Goal: Information Seeking & Learning: Learn about a topic

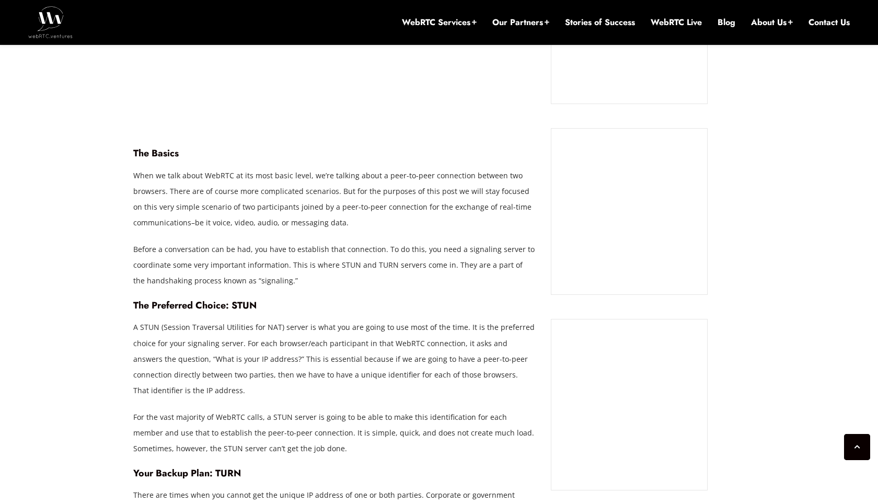
scroll to position [860, 0]
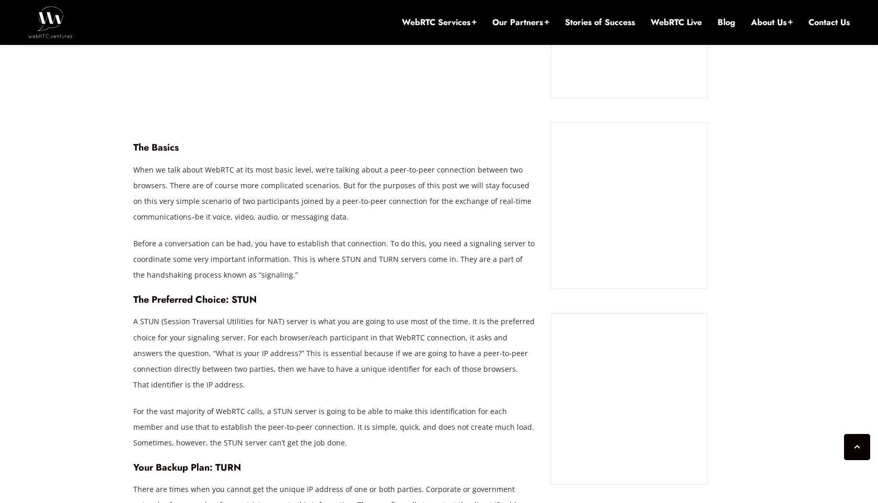
click at [176, 325] on p "A STUN (Session Traversal Utilities for NAT) server is what you are going to us…" at bounding box center [334, 352] width 402 height 78
click at [214, 324] on p "A STUN (Session Traversal Utilities for NAT) server is what you are going to us…" at bounding box center [334, 352] width 402 height 78
click at [251, 346] on p "A STUN (Session Traversal Utilities for NAT) server is what you are going to us…" at bounding box center [334, 352] width 402 height 78
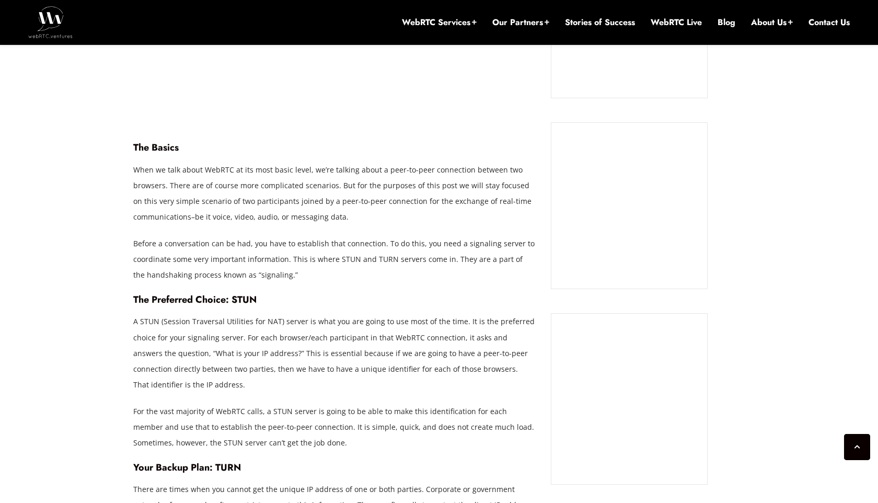
drag, startPoint x: 255, startPoint y: 339, endPoint x: 271, endPoint y: 338, distance: 16.2
click at [271, 338] on p "A STUN (Session Traversal Utilities for NAT) server is what you are going to us…" at bounding box center [334, 352] width 402 height 78
drag, startPoint x: 257, startPoint y: 335, endPoint x: 271, endPoint y: 337, distance: 14.2
click at [271, 337] on p "A STUN (Session Traversal Utilities for NAT) server is what you are going to us…" at bounding box center [334, 352] width 402 height 78
click at [279, 341] on p "A STUN (Session Traversal Utilities for NAT) server is what you are going to us…" at bounding box center [334, 352] width 402 height 78
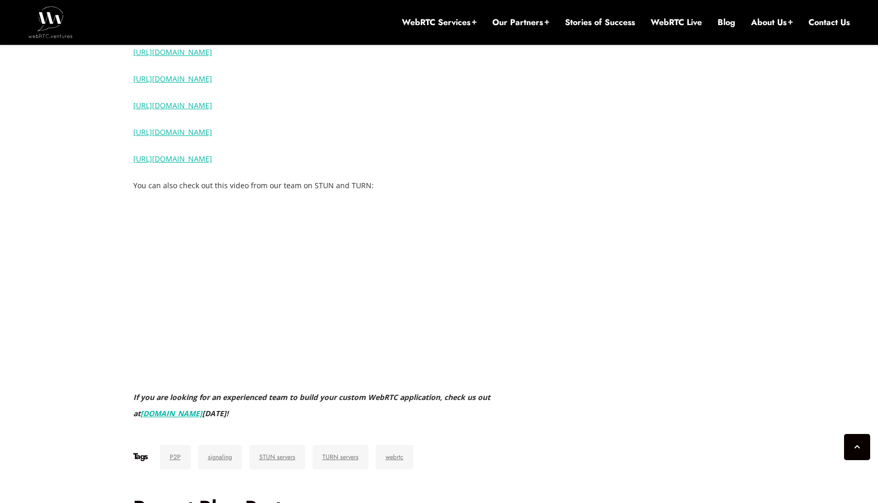
scroll to position [1637, 0]
